Goal: Task Accomplishment & Management: Manage account settings

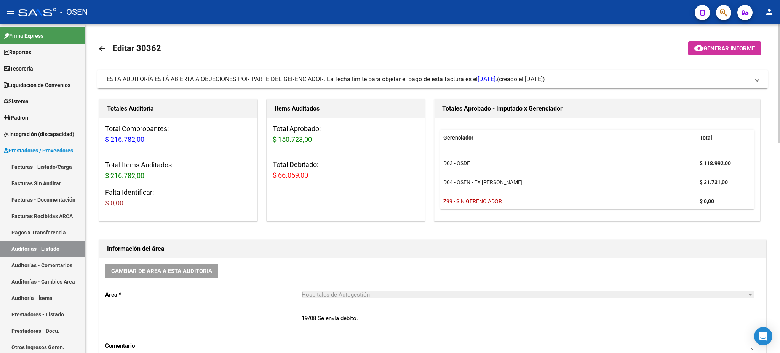
click at [343, 80] on span "ESTA AUDITORÍA ESTÁ ABIERTA A OBJECIONES POR PARTE DEL GERENCIADOR. La fecha lí…" at bounding box center [302, 78] width 391 height 7
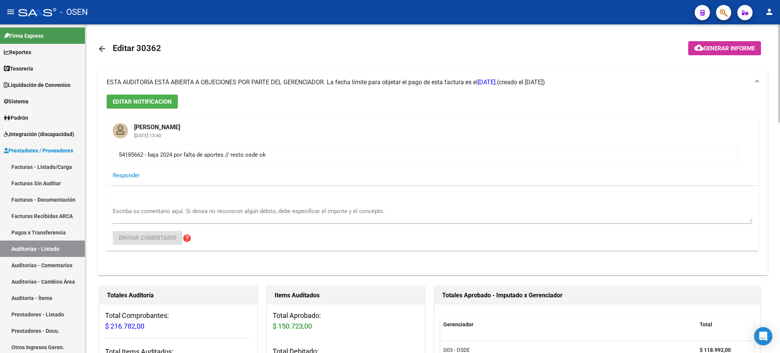
click at [343, 80] on span "ESTA AUDITORÍA ESTÁ ABIERTA A OBJECIONES POR PARTE DEL GERENCIADOR. La fecha lí…" at bounding box center [302, 81] width 391 height 7
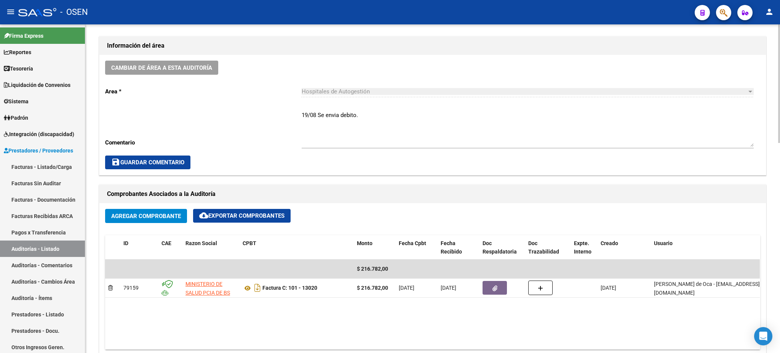
scroll to position [457, 0]
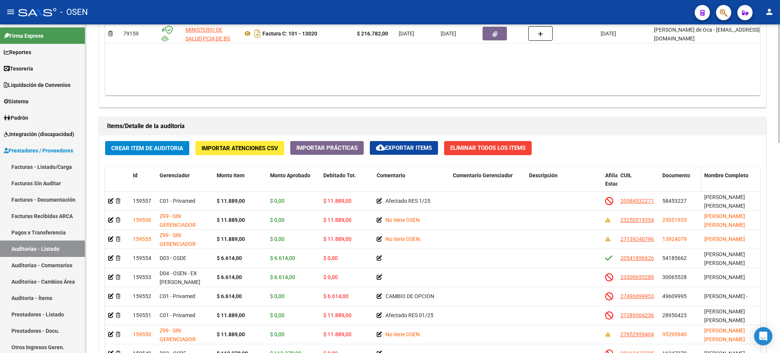
click at [675, 175] on span "Documento" at bounding box center [677, 175] width 28 height 6
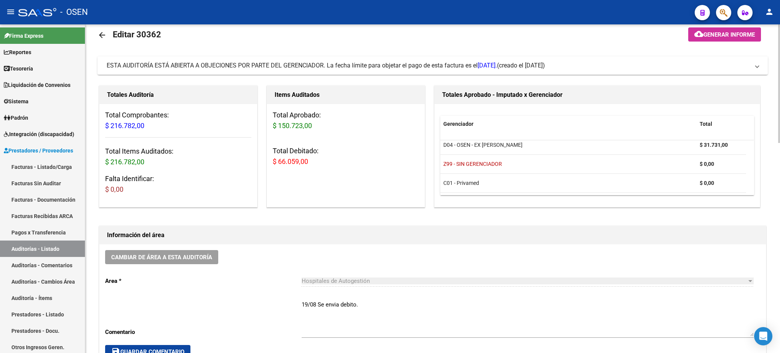
scroll to position [0, 0]
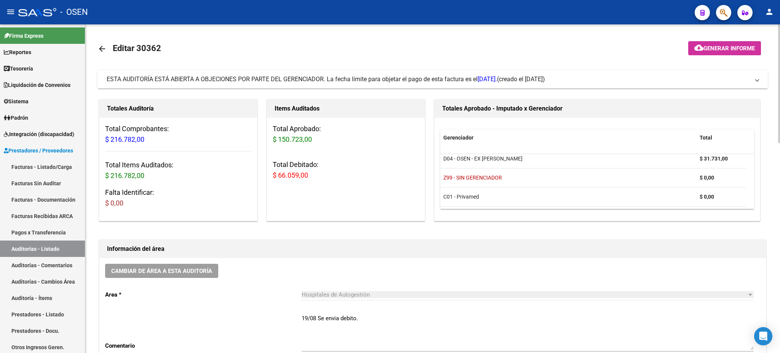
click at [478, 77] on span "ESTA AUDITORÍA ESTÁ ABIERTA A OBJECIONES POR PARTE DEL GERENCIADOR. La fecha lí…" at bounding box center [302, 78] width 391 height 7
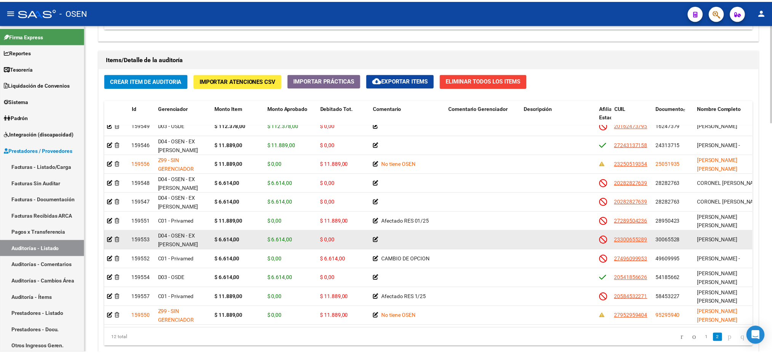
scroll to position [35, 0]
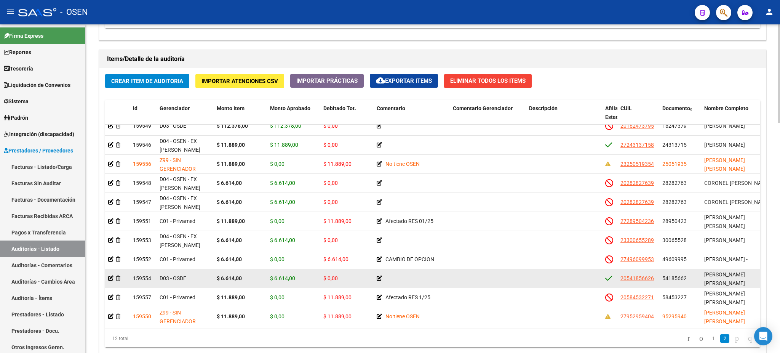
click at [629, 274] on app-link-go-to "20541856626" at bounding box center [638, 278] width 34 height 9
click at [629, 275] on span "20541856626" at bounding box center [638, 278] width 34 height 6
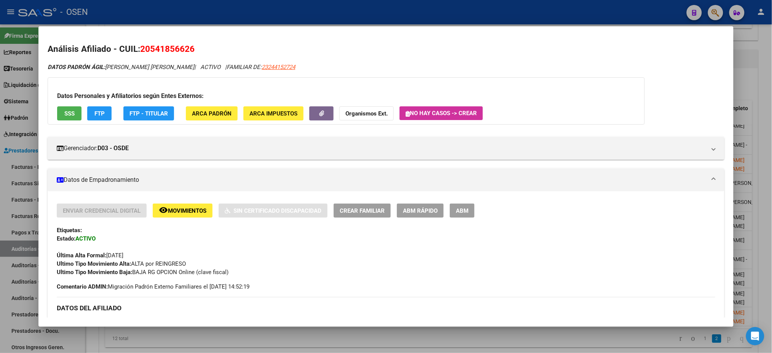
drag, startPoint x: 196, startPoint y: 52, endPoint x: 134, endPoint y: 52, distance: 61.3
click at [134, 52] on h2 "Análisis Afiliado - CUIL: 20541856626" at bounding box center [386, 49] width 677 height 13
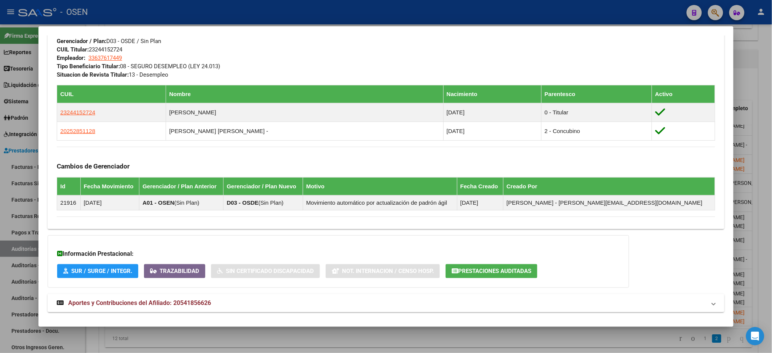
scroll to position [423, 0]
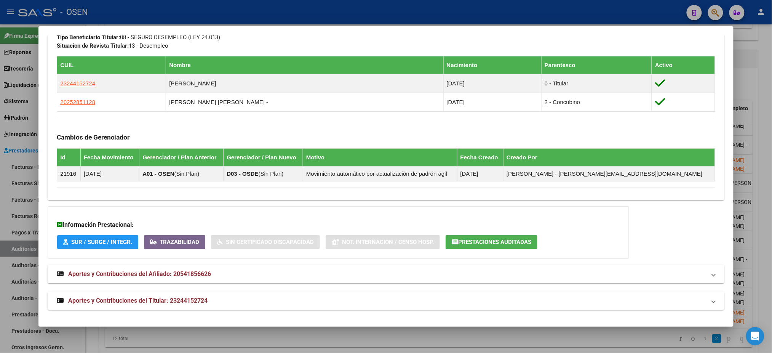
click at [296, 297] on mat-panel-title "Aportes y Contribuciones del Titular: 23244152724" at bounding box center [381, 300] width 649 height 9
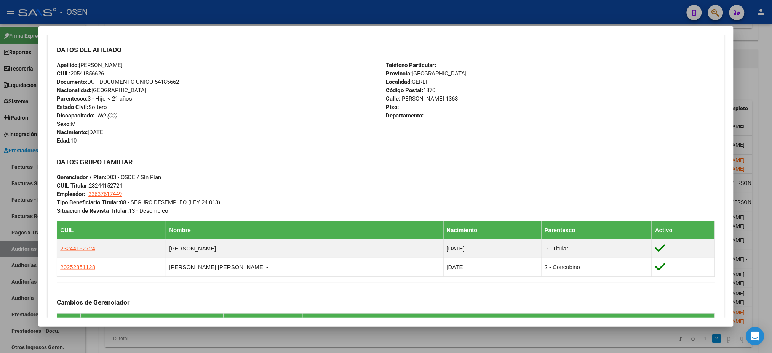
scroll to position [360, 0]
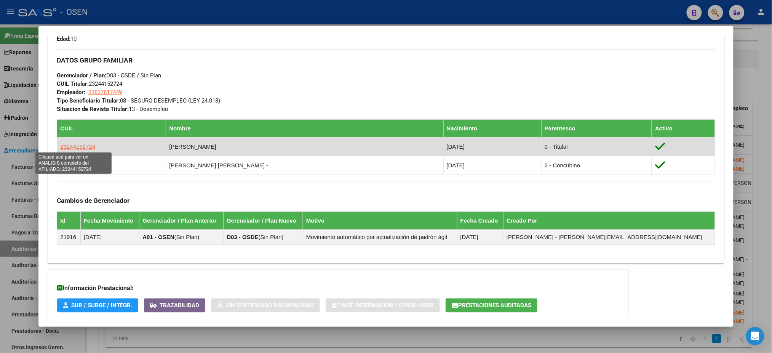
click at [70, 145] on span "23244152724" at bounding box center [77, 146] width 35 height 6
type textarea "23244152724"
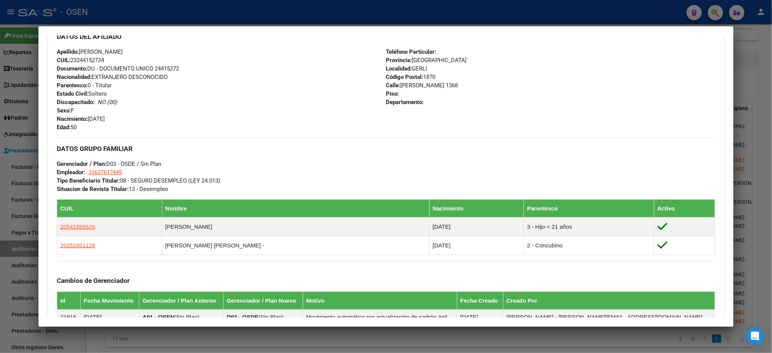
scroll to position [265, 0]
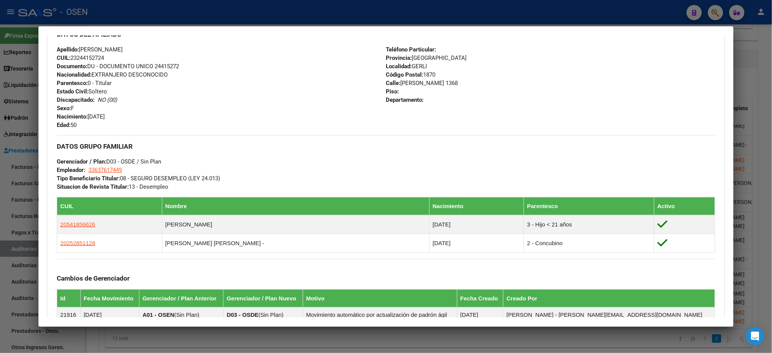
drag, startPoint x: 109, startPoint y: 57, endPoint x: 69, endPoint y: 56, distance: 40.4
click at [69, 56] on div "Apellido: VERONICA ALEJANDRA GONZALEZ CUIL: 23244152724 Documento: DU - DOCUMEN…" at bounding box center [221, 87] width 329 height 84
copy span "23244152724"
click at [251, 9] on div at bounding box center [386, 176] width 772 height 353
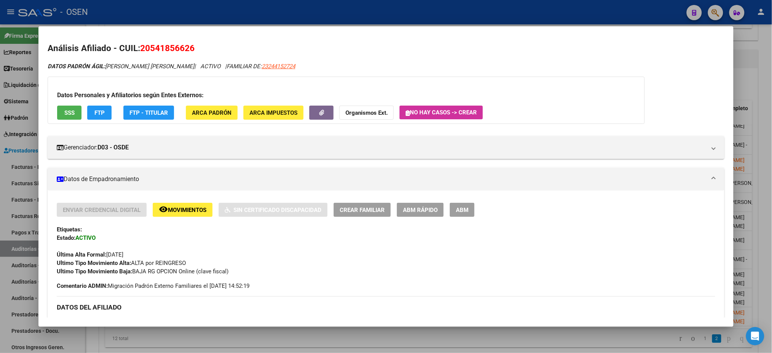
scroll to position [0, 0]
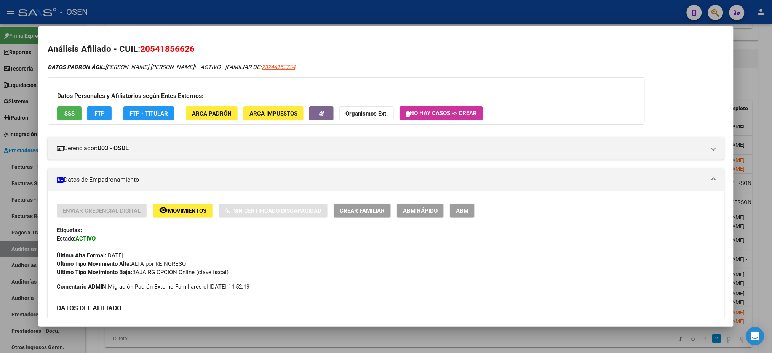
click at [306, 12] on div at bounding box center [386, 176] width 772 height 353
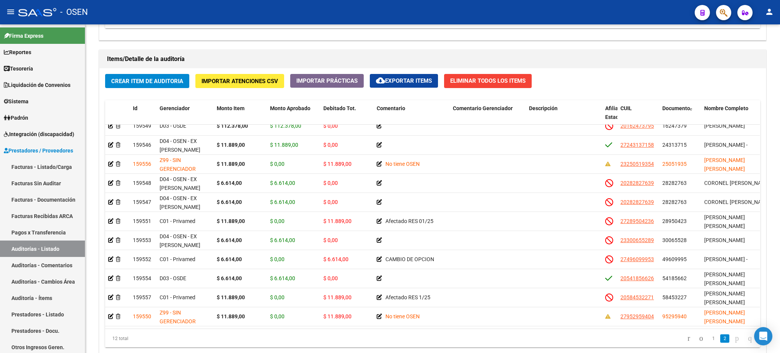
click at [718, 10] on button "button" at bounding box center [723, 12] width 15 height 15
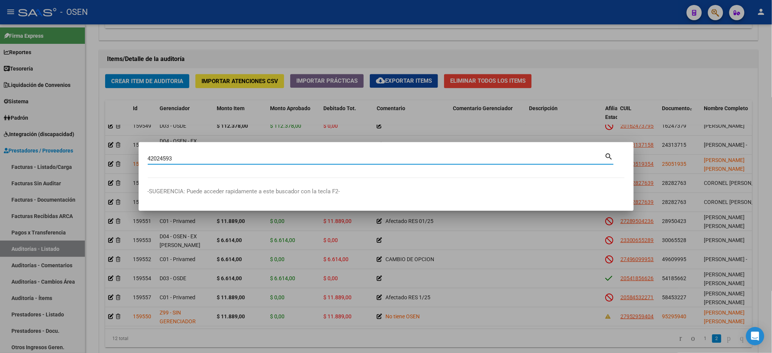
type input "42024593"
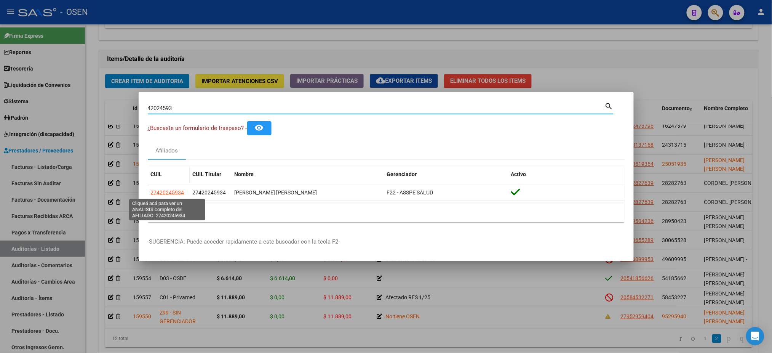
click at [165, 195] on span "27420245934" at bounding box center [168, 192] width 34 height 6
type textarea "27420245934"
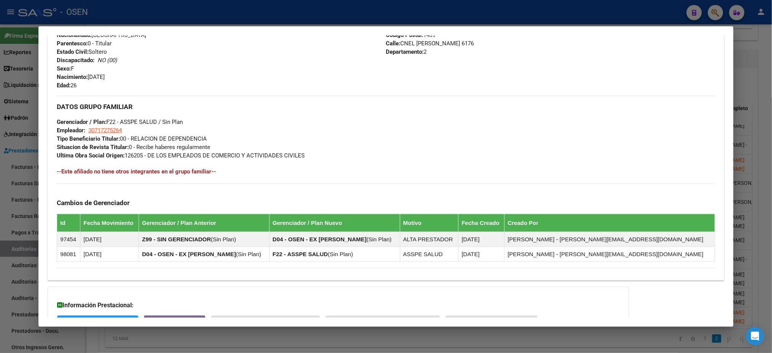
scroll to position [367, 0]
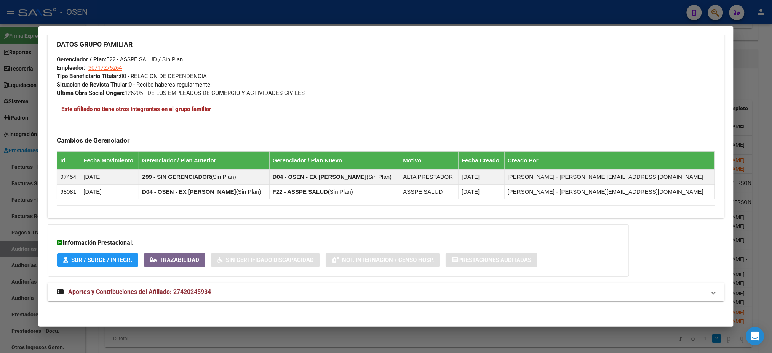
click at [442, 283] on mat-expansion-panel-header "Aportes y Contribuciones del Afiliado: 27420245934" at bounding box center [386, 292] width 677 height 18
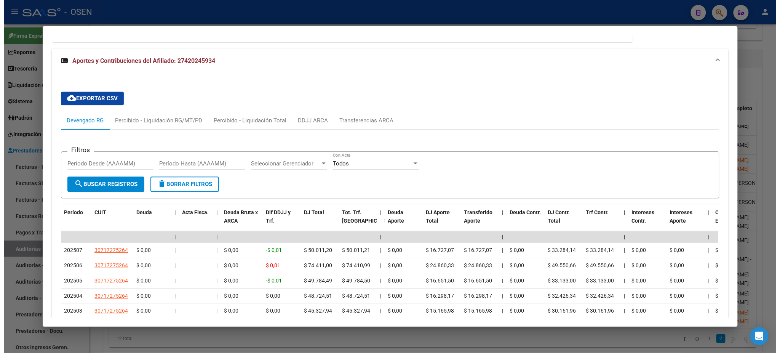
scroll to position [659, 0]
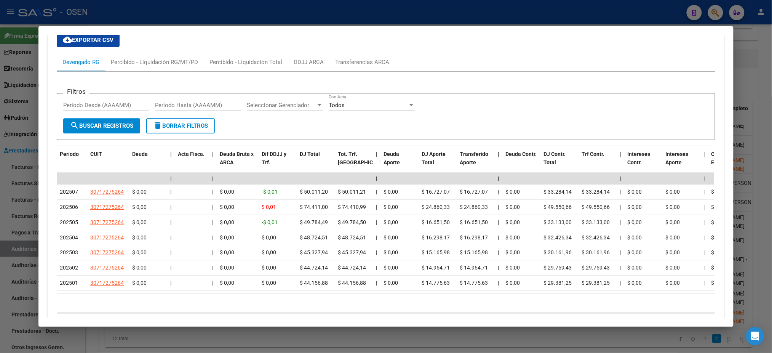
click at [248, 10] on div at bounding box center [386, 176] width 772 height 353
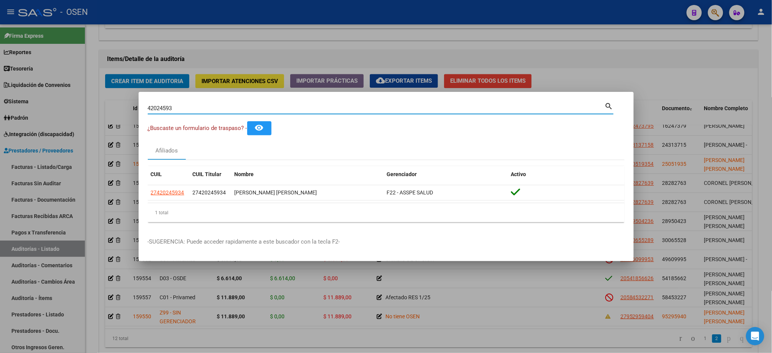
drag, startPoint x: 401, startPoint y: 109, endPoint x: 48, endPoint y: 52, distance: 357.7
click at [48, 52] on div "42024593 Buscar (apellido, dni, cuil, nro traspaso, cuit, obra social) search ¿…" at bounding box center [386, 176] width 772 height 353
paste input "31358969"
type input "31358969"
click at [299, 72] on div at bounding box center [386, 176] width 772 height 353
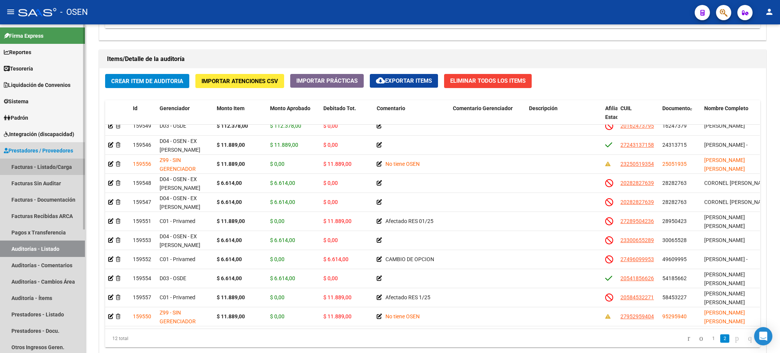
click at [37, 160] on link "Facturas - Listado/Carga" at bounding box center [42, 166] width 85 height 16
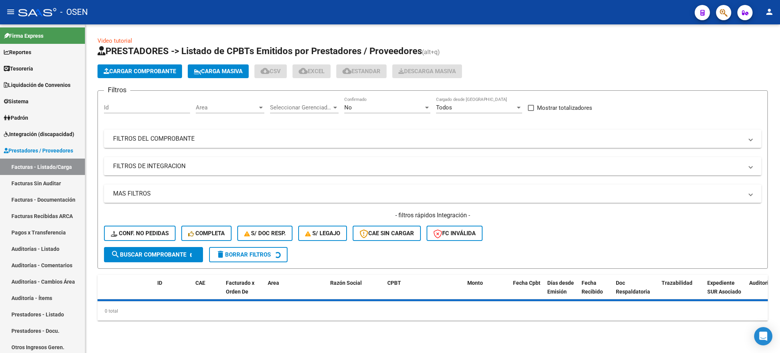
click at [147, 68] on span "Cargar Comprobante" at bounding box center [140, 71] width 72 height 7
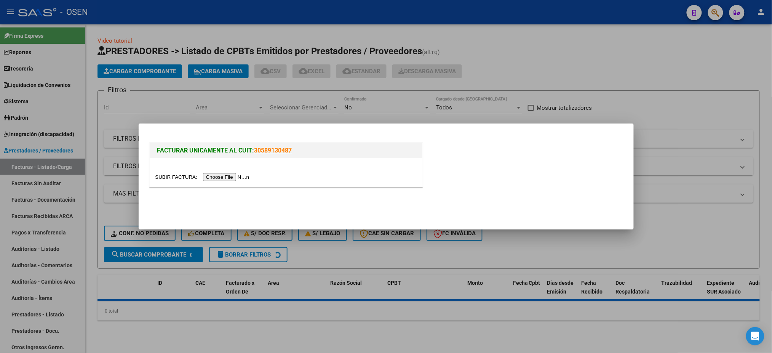
click at [229, 171] on div at bounding box center [286, 172] width 273 height 29
click at [229, 179] on input "file" at bounding box center [203, 177] width 96 height 8
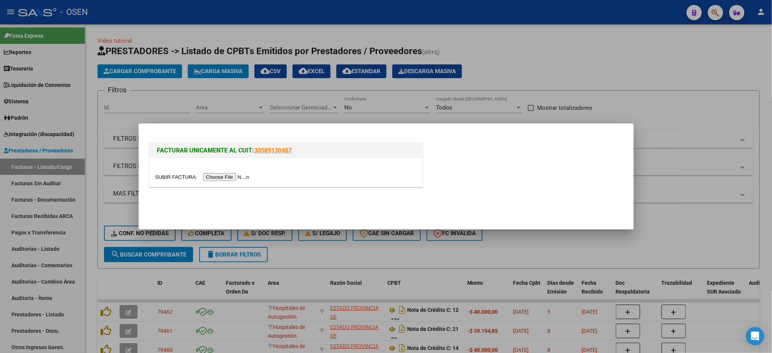
click at [208, 176] on input "file" at bounding box center [203, 177] width 96 height 8
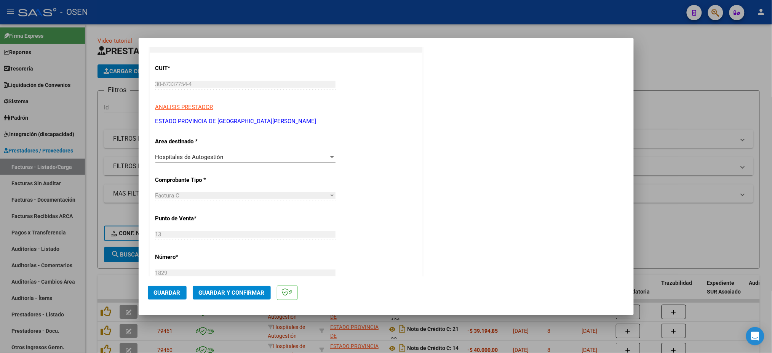
scroll to position [101, 0]
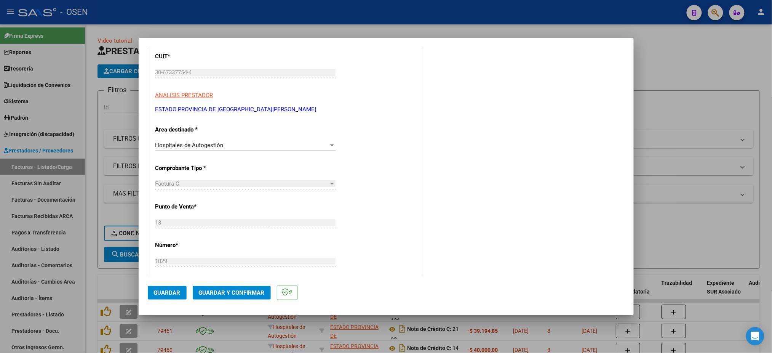
click at [170, 295] on span "Guardar" at bounding box center [167, 292] width 27 height 7
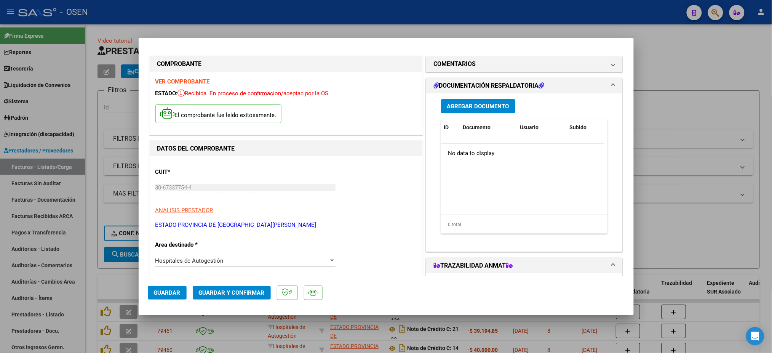
scroll to position [0, 0]
click at [475, 107] on span "Agregar Documento" at bounding box center [478, 107] width 62 height 7
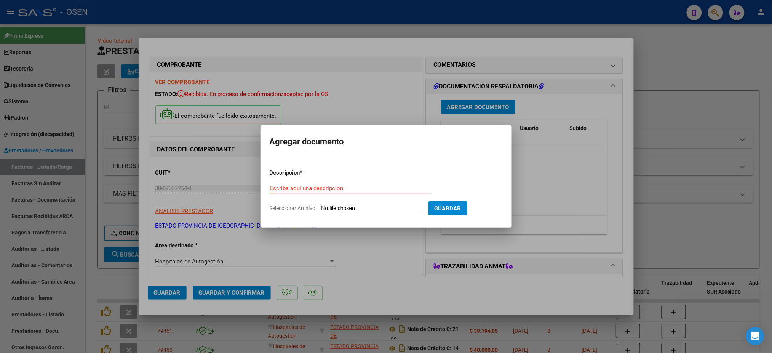
click at [331, 208] on input "Seleccionar Archivo" at bounding box center [372, 208] width 101 height 7
type input "C:\fakepath\1829.jpg"
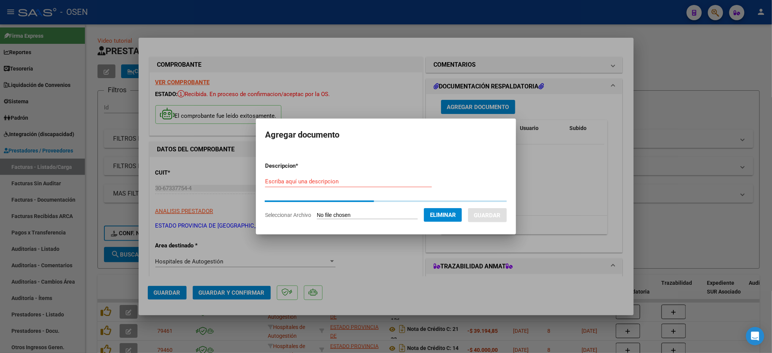
click at [310, 185] on div "Escriba aquí una descripcion" at bounding box center [348, 181] width 167 height 11
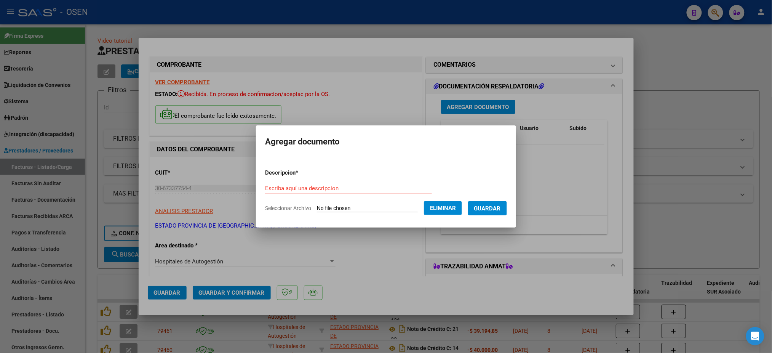
click at [313, 179] on form "Descripcion * Escriba aquí una descripcion Seleccionar Archivo Eliminar Guardar" at bounding box center [386, 191] width 242 height 56
click at [288, 190] on input "Escriba aquí una descripcion" at bounding box center [348, 188] width 167 height 7
type input "DETALLE"
click at [495, 208] on span "Guardar" at bounding box center [487, 208] width 27 height 7
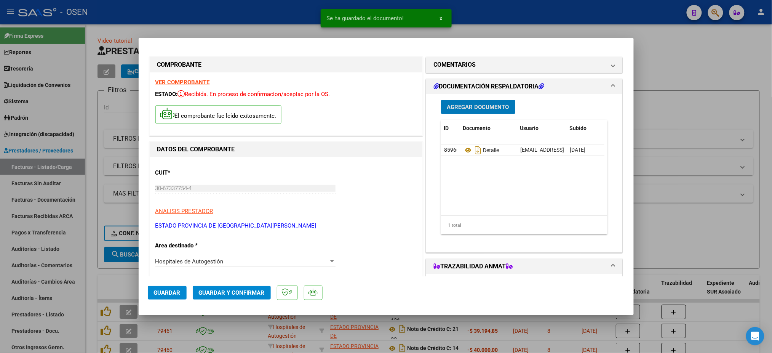
click at [160, 293] on span "Guardar" at bounding box center [167, 292] width 27 height 7
click at [467, 69] on h1 "COMENTARIOS" at bounding box center [455, 64] width 42 height 9
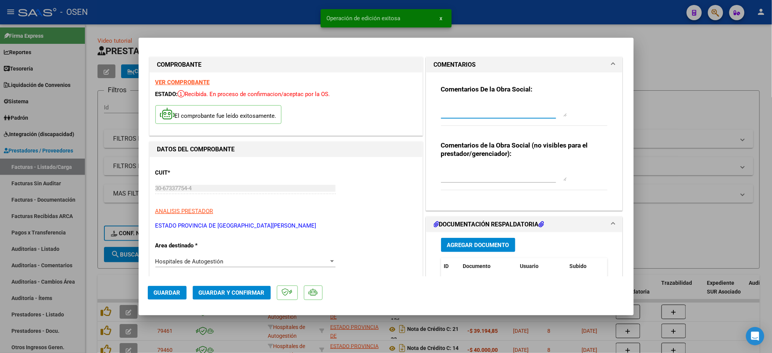
click at [460, 108] on textarea at bounding box center [504, 108] width 126 height 15
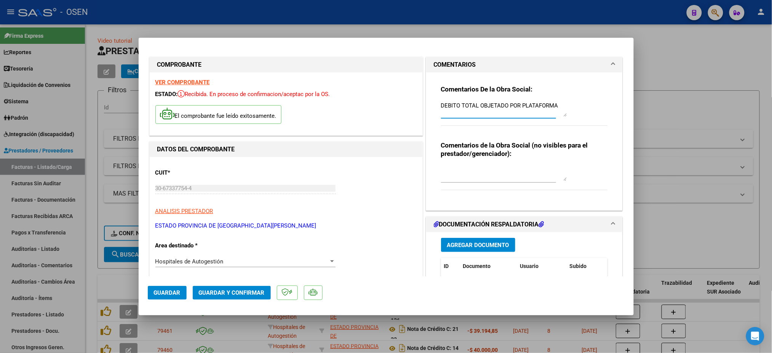
type textarea "DEBITO TOTAL OBJETADO POR PLATAFORMA"
click at [168, 298] on button "Guardar" at bounding box center [167, 293] width 39 height 14
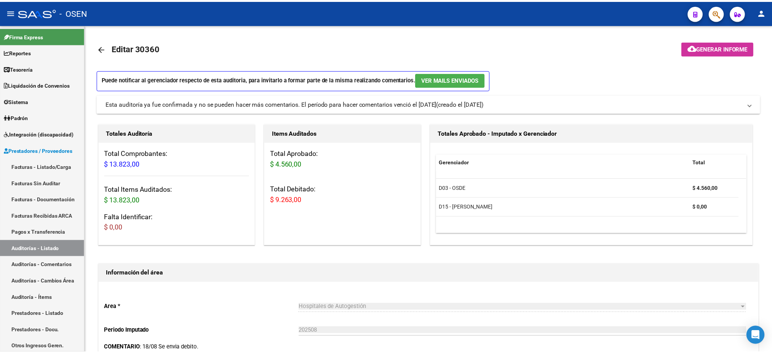
scroll to position [558, 0]
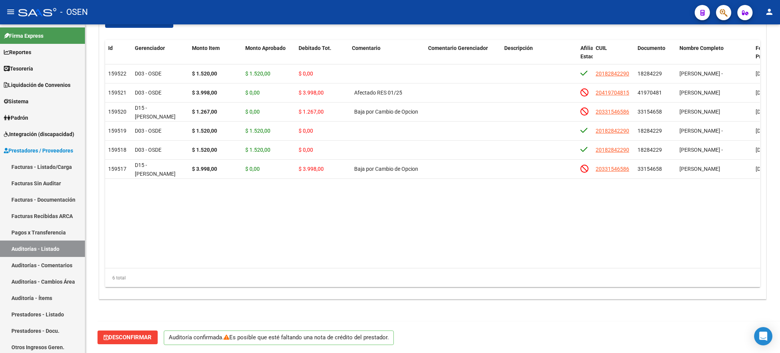
click at [725, 11] on icon "button" at bounding box center [724, 12] width 8 height 9
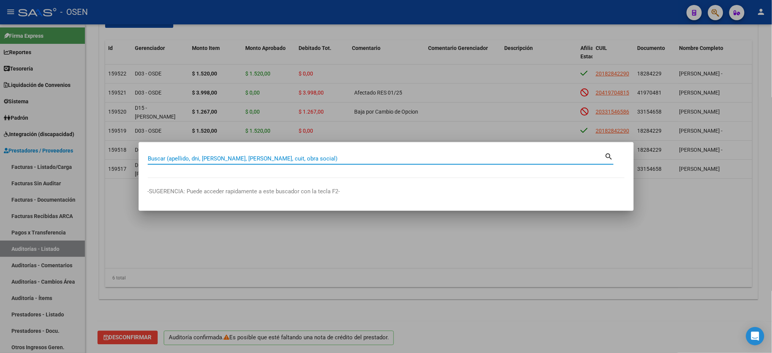
paste input "27136018"
type input "27136018"
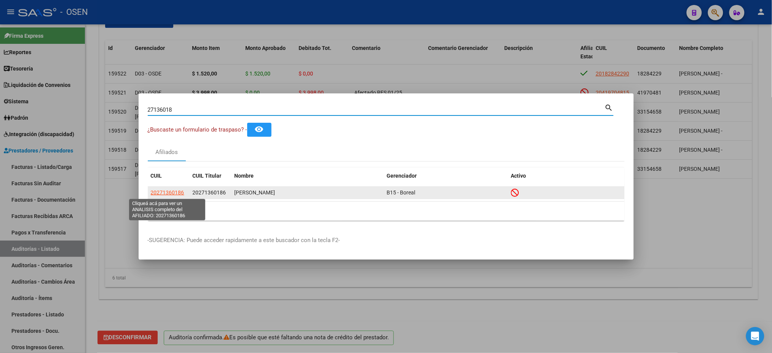
click at [160, 191] on span "20271360186" at bounding box center [168, 192] width 34 height 6
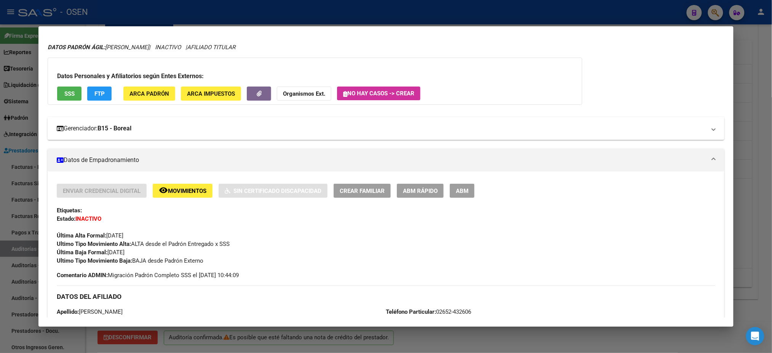
scroll to position [8, 0]
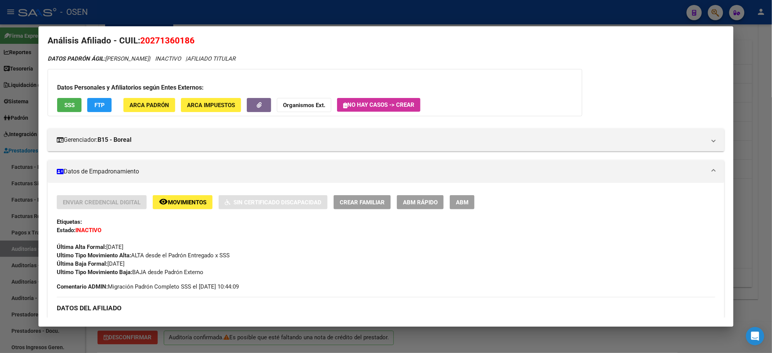
click at [69, 107] on span "SSS" at bounding box center [69, 105] width 10 height 7
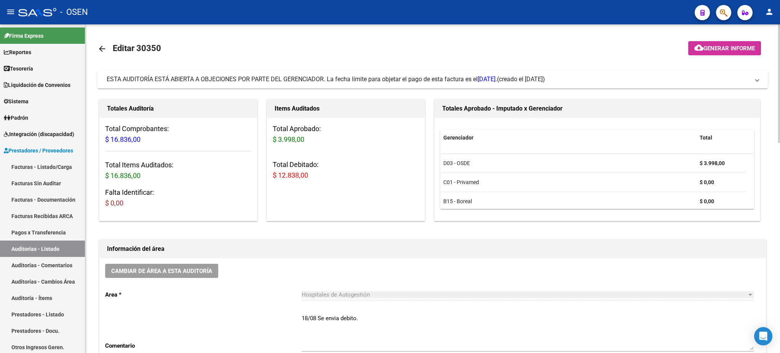
click at [545, 75] on span "(creado el [DATE])" at bounding box center [521, 79] width 48 height 8
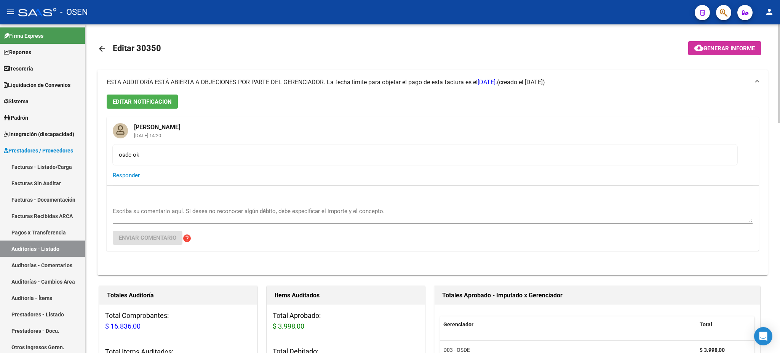
click at [548, 75] on mat-expansion-panel-header "ESTA AUDITORÍA ESTÁ ABIERTA A OBJECIONES POR PARTE DEL GERENCIADOR. La fecha lí…" at bounding box center [433, 82] width 671 height 24
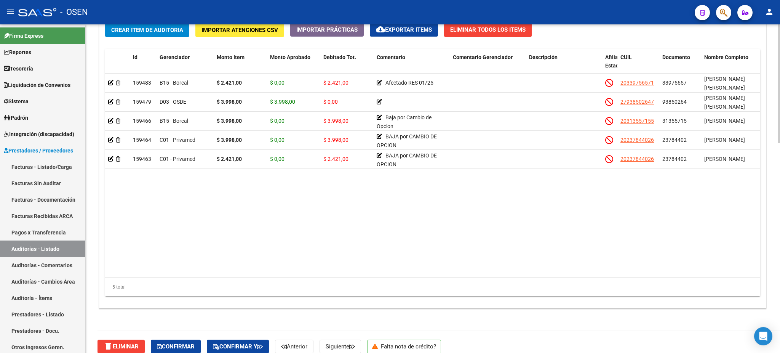
scroll to position [584, 0]
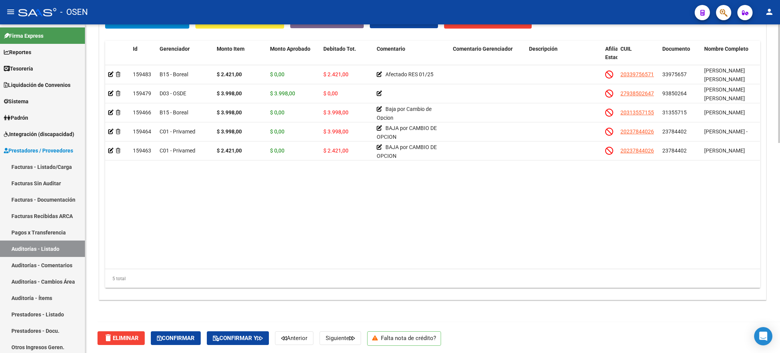
click at [190, 329] on div "delete Eliminar Confirmar Confirmar y Anterior Siguiente Falta nota de crédito?" at bounding box center [436, 338] width 677 height 32
click at [189, 333] on button "Confirmar" at bounding box center [176, 338] width 50 height 14
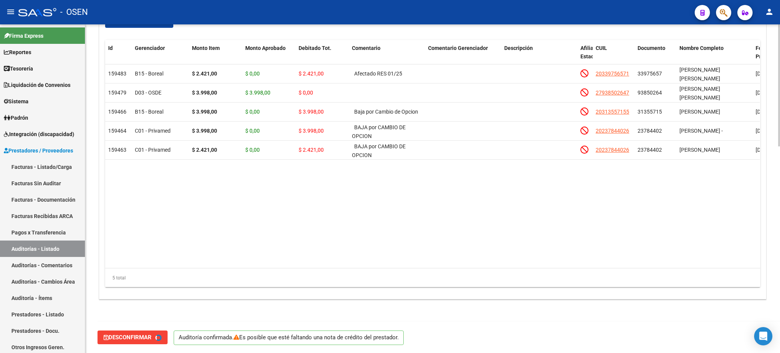
type input "202508"
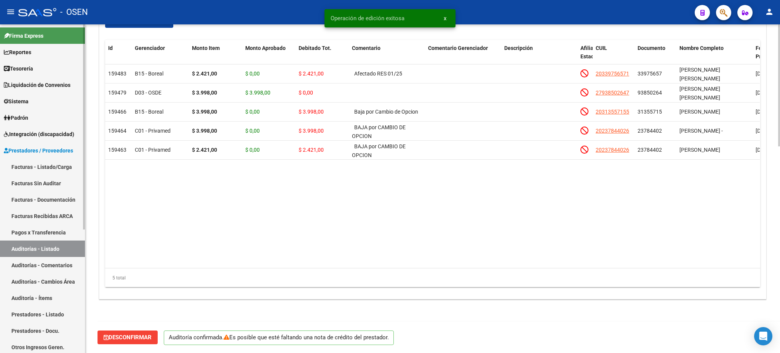
click at [35, 250] on link "Auditorías - Listado" at bounding box center [42, 248] width 85 height 16
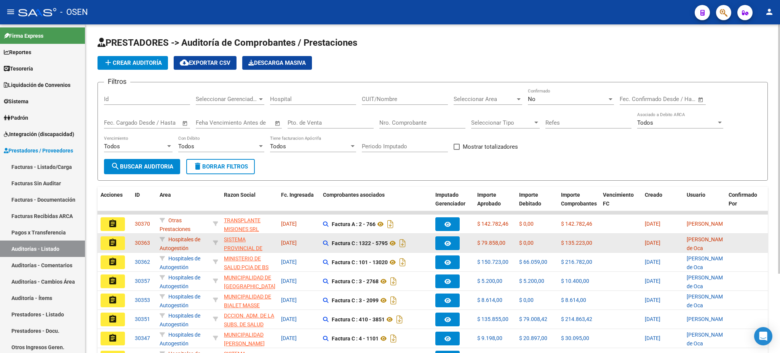
click at [100, 243] on datatable-body-cell "assignment" at bounding box center [115, 243] width 34 height 19
click at [101, 243] on button "assignment" at bounding box center [113, 243] width 24 height 14
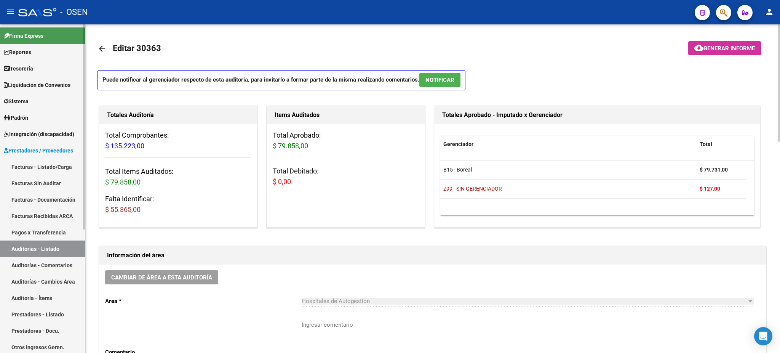
click at [72, 248] on link "Auditorías - Listado" at bounding box center [42, 248] width 85 height 16
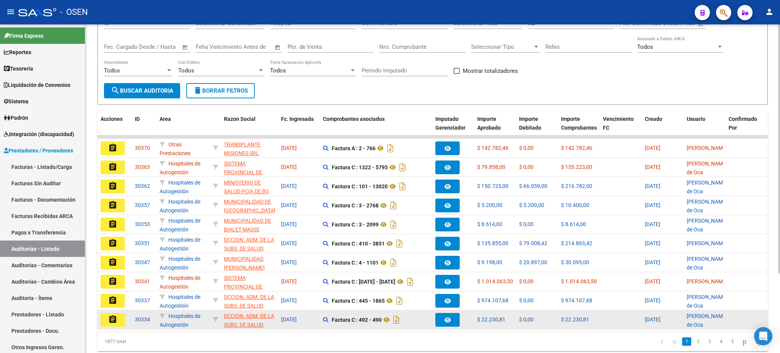
scroll to position [105, 0]
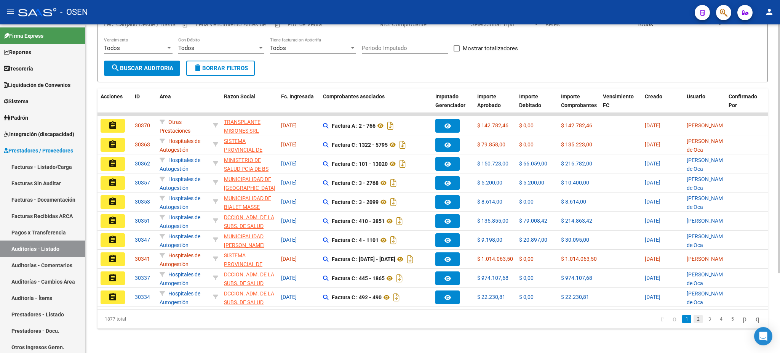
click at [694, 315] on link "2" at bounding box center [698, 319] width 9 height 8
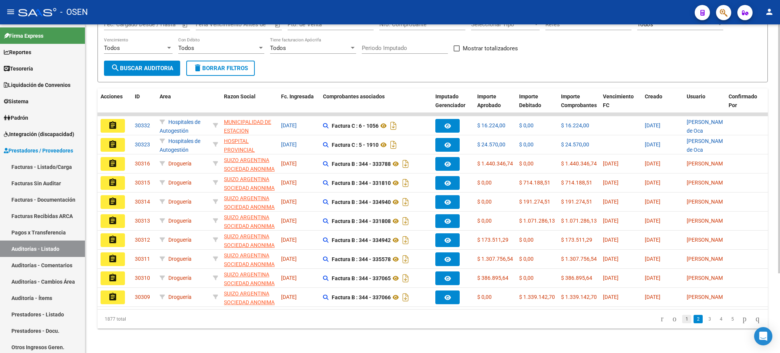
click at [682, 318] on link "1" at bounding box center [686, 319] width 9 height 8
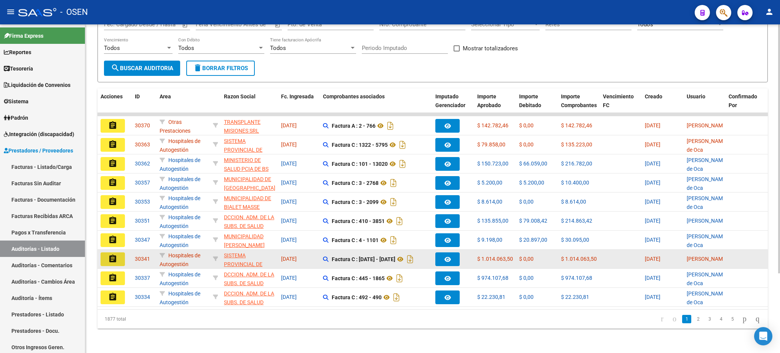
click at [117, 254] on mat-icon "assignment" at bounding box center [112, 258] width 9 height 9
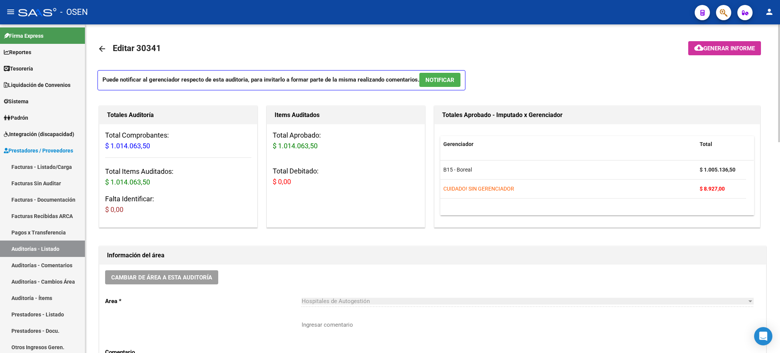
click at [441, 92] on div "Puede notificar al gerenciador respecto de esta auditoria, para invitarlo a for…" at bounding box center [433, 82] width 671 height 25
click at [437, 80] on span "NOTIFICAR" at bounding box center [440, 80] width 29 height 7
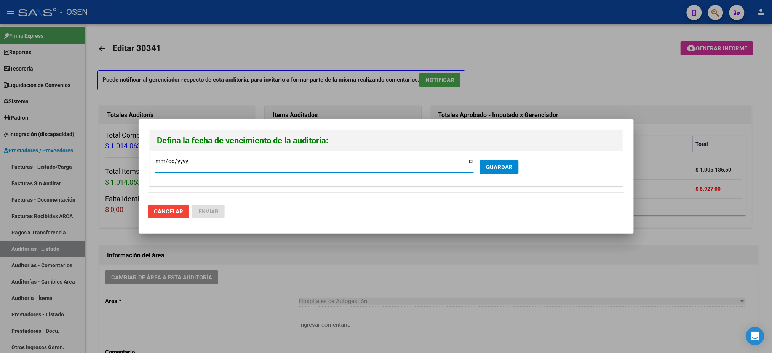
click at [517, 165] on button "GUARDAR" at bounding box center [499, 167] width 39 height 14
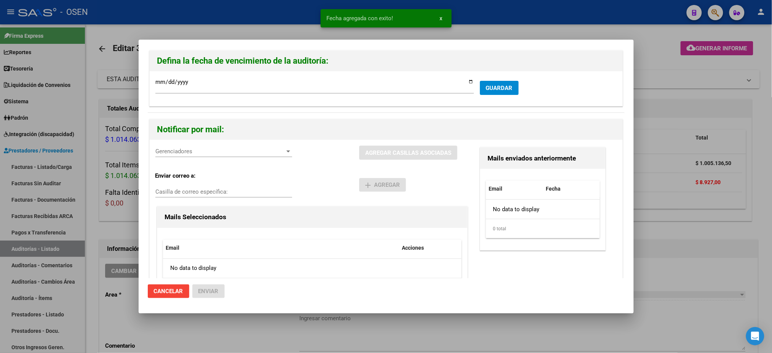
click at [181, 152] on span "Gerenciadores" at bounding box center [220, 151] width 130 height 7
click at [186, 166] on span "B15 - Boreal - $ 1.005.136,50" at bounding box center [224, 168] width 136 height 17
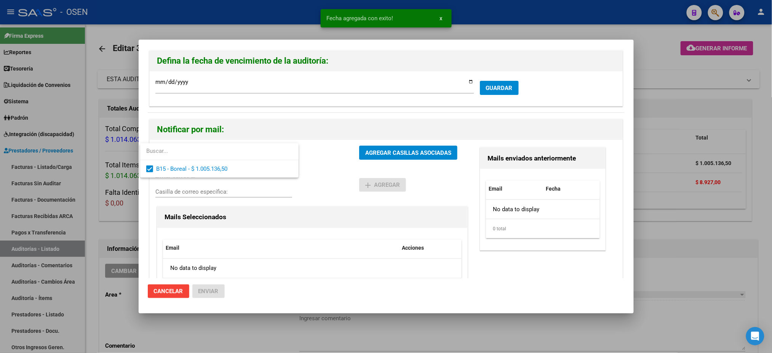
drag, startPoint x: 390, startPoint y: 179, endPoint x: 399, endPoint y: 170, distance: 12.7
click at [391, 179] on div at bounding box center [386, 176] width 772 height 353
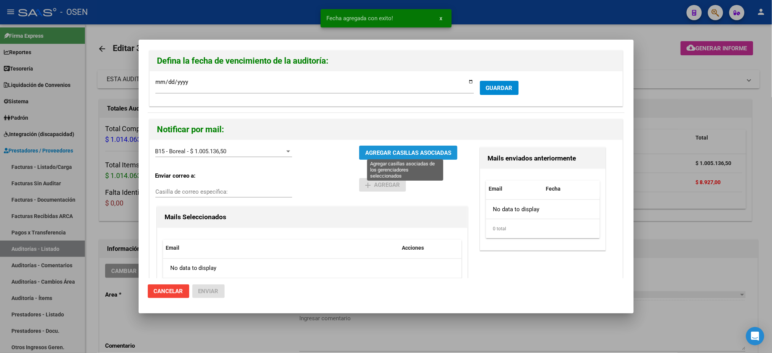
click at [419, 150] on span "AGREGAR CASILLAS ASOCIADAS" at bounding box center [408, 152] width 86 height 7
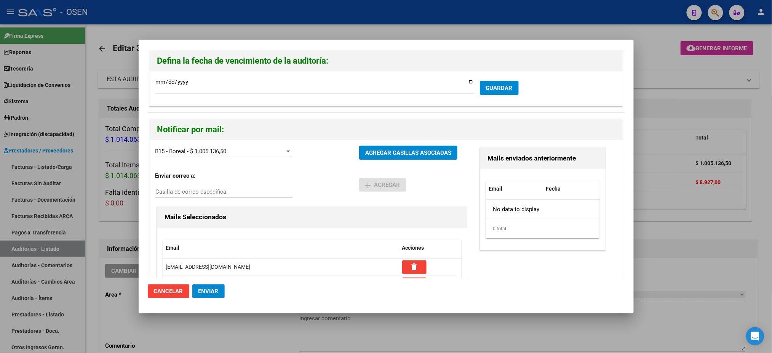
click at [213, 296] on button "Enviar" at bounding box center [208, 291] width 32 height 14
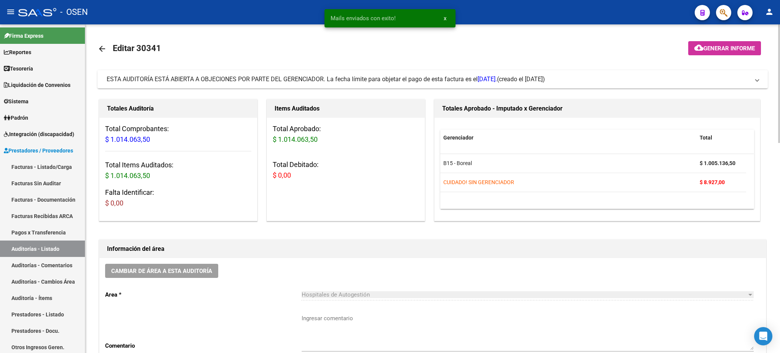
click at [691, 280] on div "Cambiar de área a esta auditoría Area * Hospitales de Autogestión Seleccionar a…" at bounding box center [432, 318] width 667 height 120
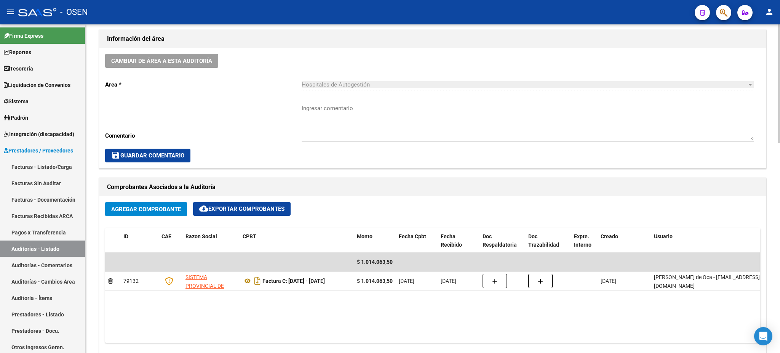
scroll to position [152, 0]
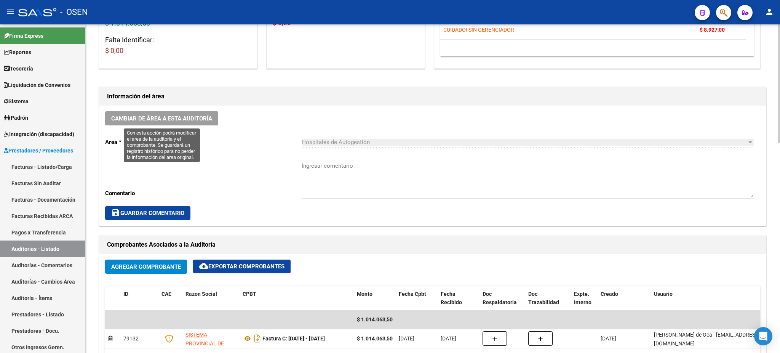
click at [186, 114] on button "Cambiar de área a esta auditoría" at bounding box center [161, 118] width 113 height 14
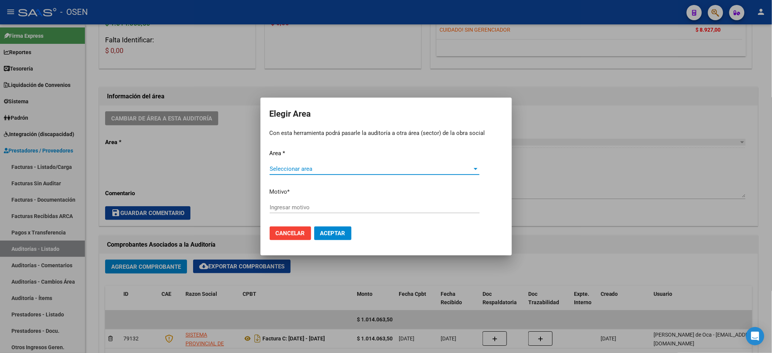
click at [393, 167] on span "Seleccionar area" at bounding box center [371, 168] width 203 height 7
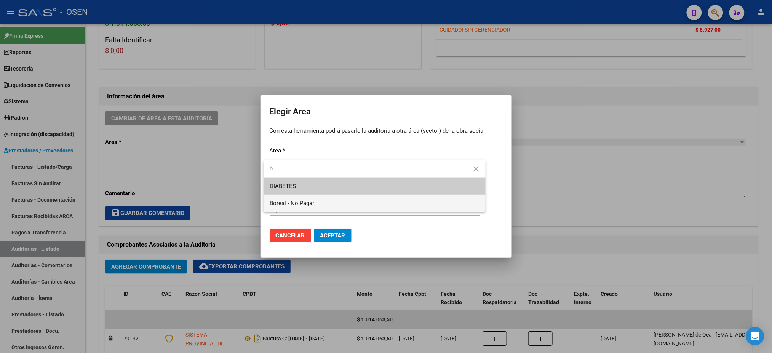
type input "b"
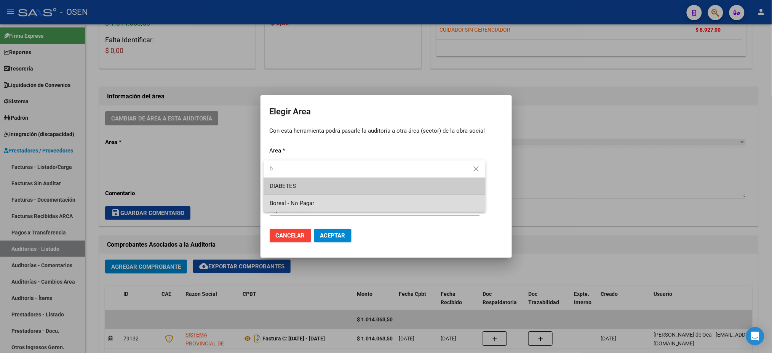
click at [332, 203] on span "Boreal - No Pagar" at bounding box center [375, 203] width 210 height 17
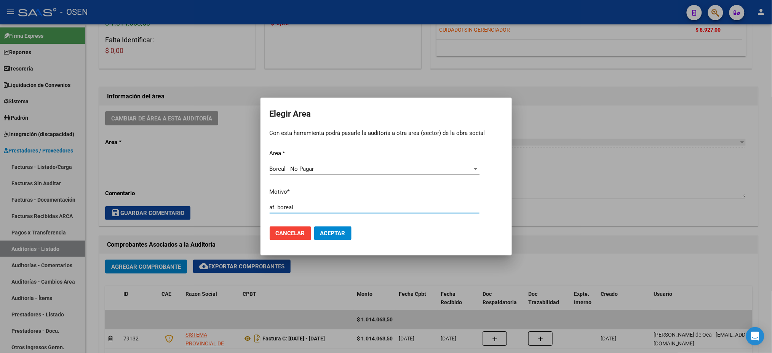
type input "af. boreal"
click at [335, 235] on span "Aceptar" at bounding box center [332, 233] width 25 height 7
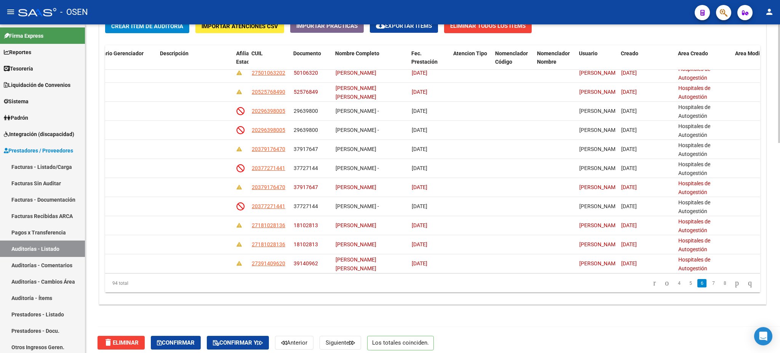
scroll to position [584, 0]
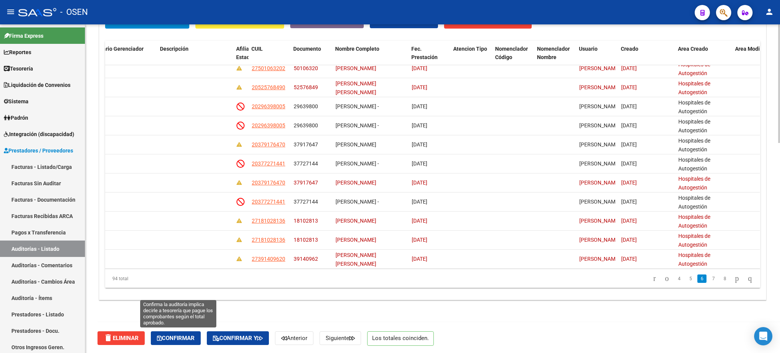
click at [181, 335] on span "Confirmar" at bounding box center [176, 338] width 38 height 7
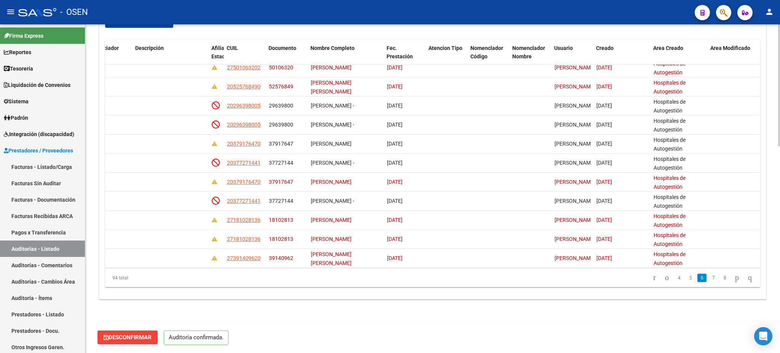
scroll to position [559, 369]
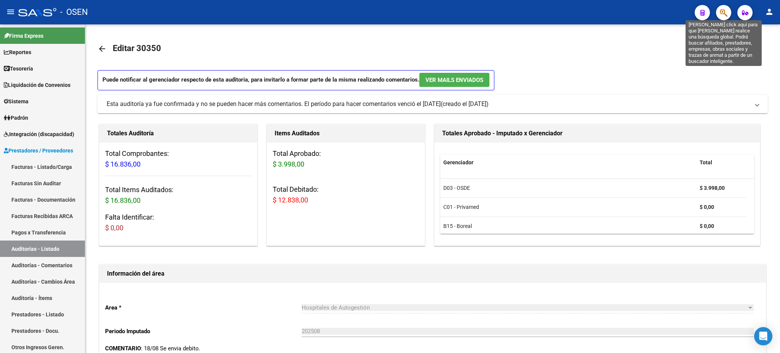
click at [724, 16] on icon "button" at bounding box center [724, 12] width 8 height 9
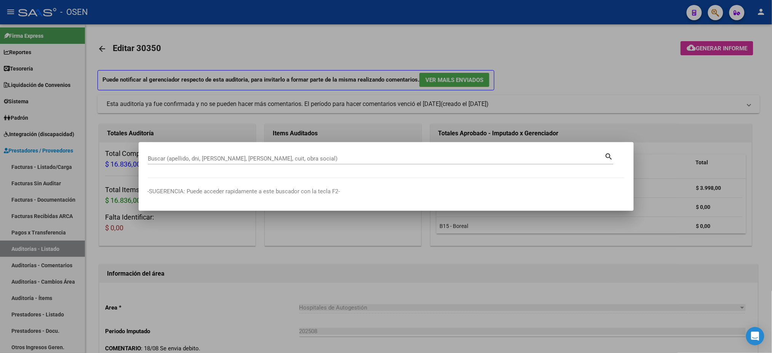
paste input "27-41858719-4"
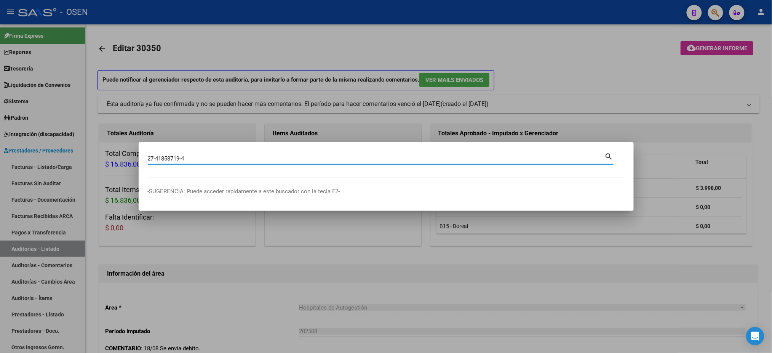
type input "27418587194"
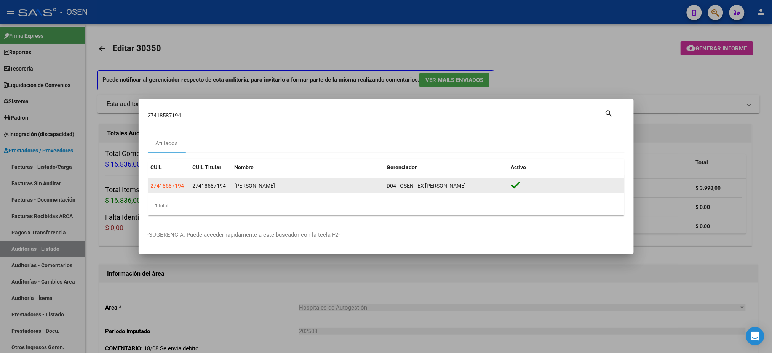
click at [165, 190] on app-link-go-to "27418587194" at bounding box center [168, 185] width 34 height 9
click at [163, 188] on span "27418587194" at bounding box center [168, 185] width 34 height 6
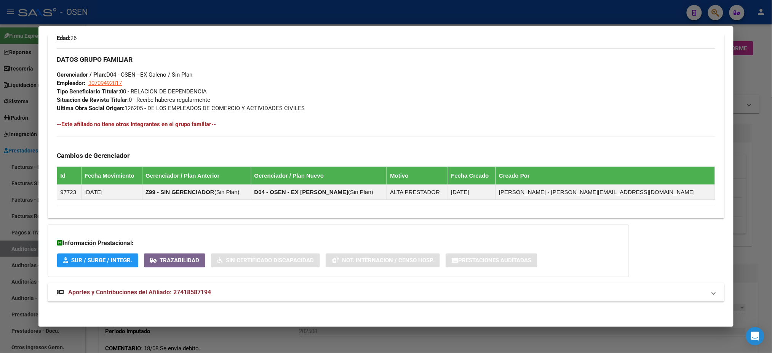
click at [404, 297] on mat-expansion-panel-header "Aportes y Contribuciones del Afiliado: 27418587194" at bounding box center [386, 292] width 677 height 18
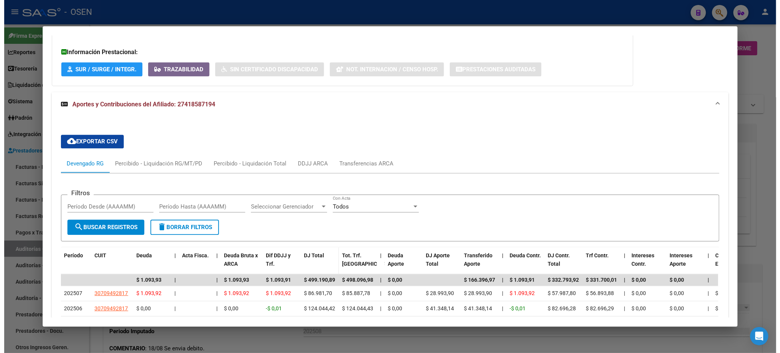
scroll to position [668, 0]
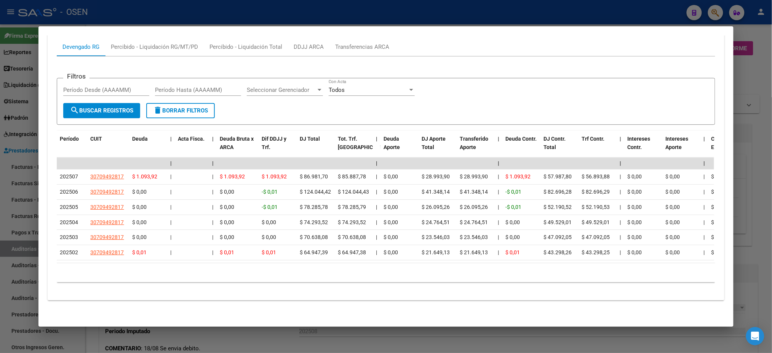
click at [373, 14] on div at bounding box center [386, 176] width 772 height 353
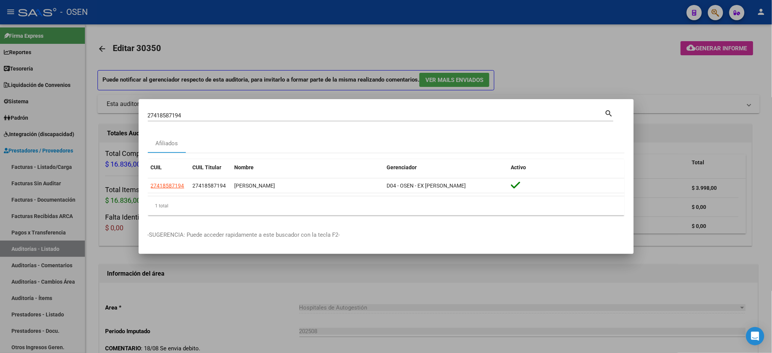
click at [396, 37] on div at bounding box center [386, 176] width 772 height 353
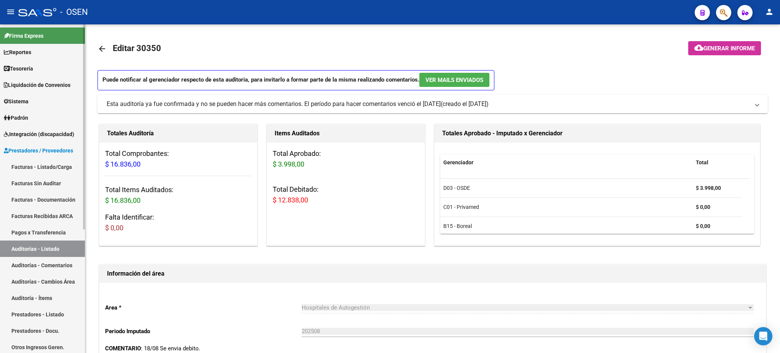
click at [46, 244] on link "Auditorías - Listado" at bounding box center [42, 248] width 85 height 16
